Goal: Navigation & Orientation: Find specific page/section

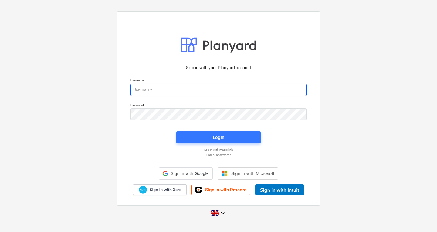
click at [184, 88] on input "email" at bounding box center [219, 90] width 176 height 12
type input "[PERSON_NAME][EMAIL_ADDRESS][DOMAIN_NAME]"
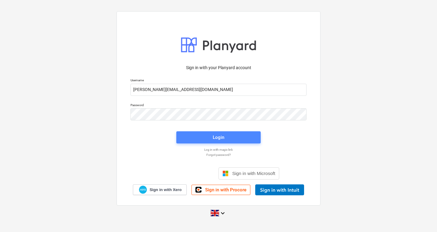
click at [213, 140] on div "Login" at bounding box center [219, 138] width 12 height 8
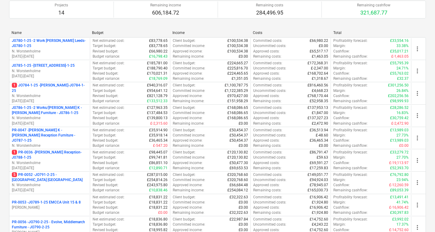
scroll to position [93, 0]
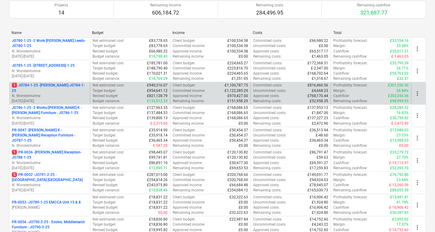
click at [53, 89] on p "1 JO784-1-25 - Wizu York-J0784-1-25" at bounding box center [50, 88] width 76 height 10
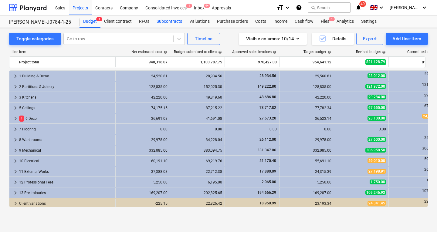
click at [170, 20] on div "Subcontracts" at bounding box center [169, 21] width 33 height 12
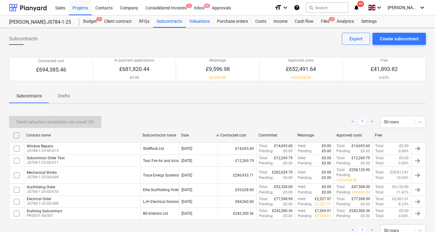
click at [204, 21] on div "Valuations" at bounding box center [200, 21] width 28 height 12
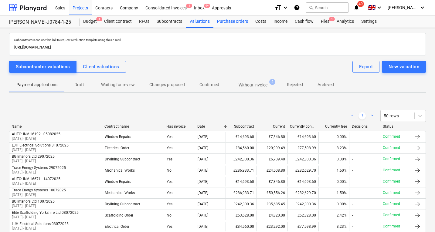
click at [235, 22] on div "Purchase orders" at bounding box center [232, 21] width 38 height 12
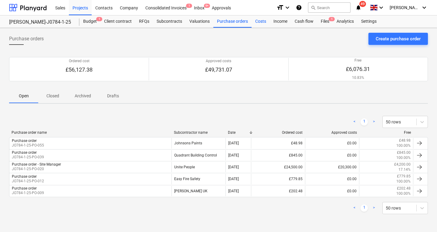
click at [261, 22] on div "Costs" at bounding box center [261, 21] width 18 height 12
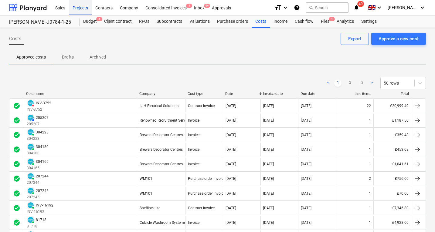
click at [83, 6] on div "Projects" at bounding box center [80, 7] width 23 height 15
